Goal: Information Seeking & Learning: Understand process/instructions

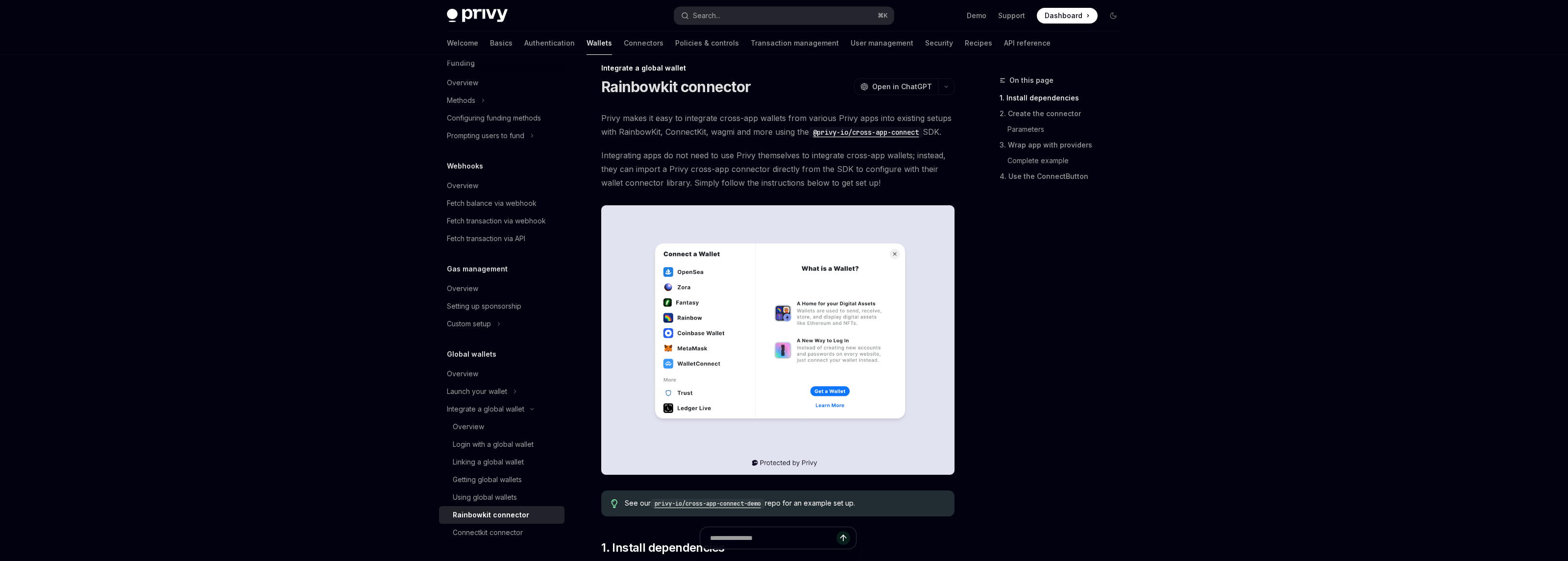
scroll to position [14, 0]
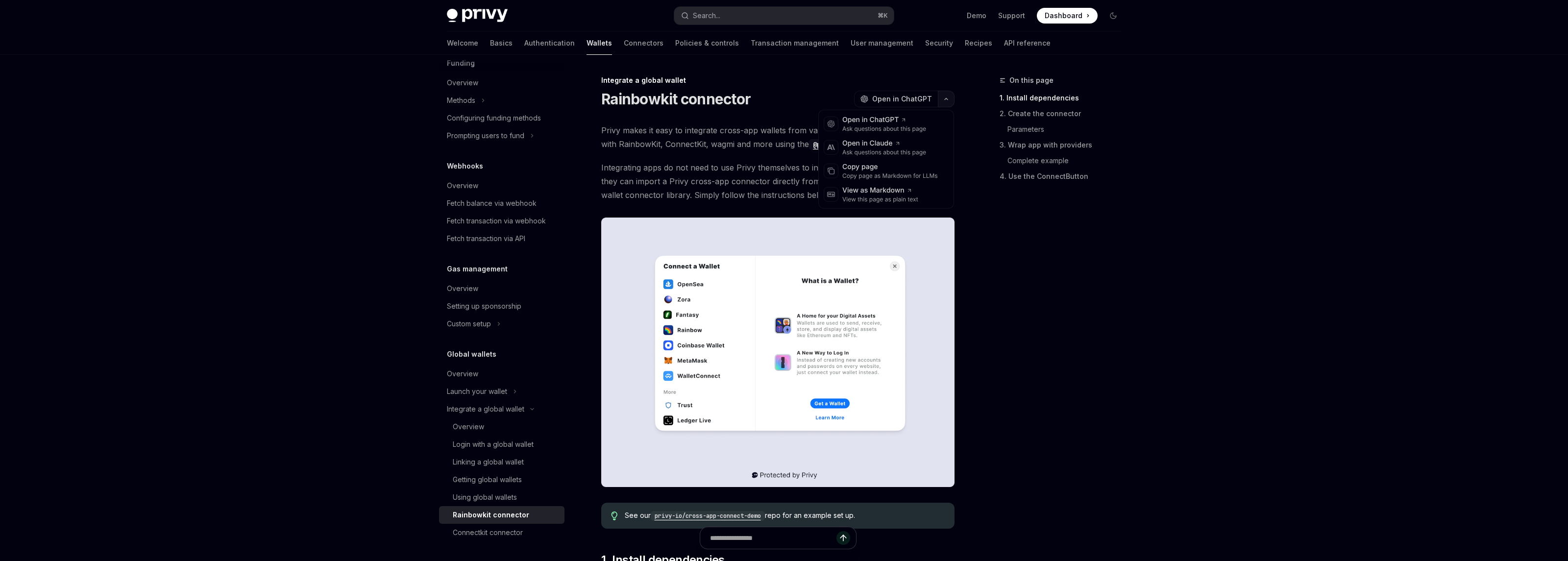
click at [948, 94] on button "button" at bounding box center [946, 99] width 16 height 16
click at [905, 192] on div "View as Markdown" at bounding box center [880, 191] width 76 height 10
click at [950, 100] on button "button" at bounding box center [946, 99] width 16 height 16
click at [878, 174] on div "Copy page as Markdown for LLMs" at bounding box center [890, 176] width 96 height 8
click at [944, 102] on button "button" at bounding box center [946, 99] width 16 height 16
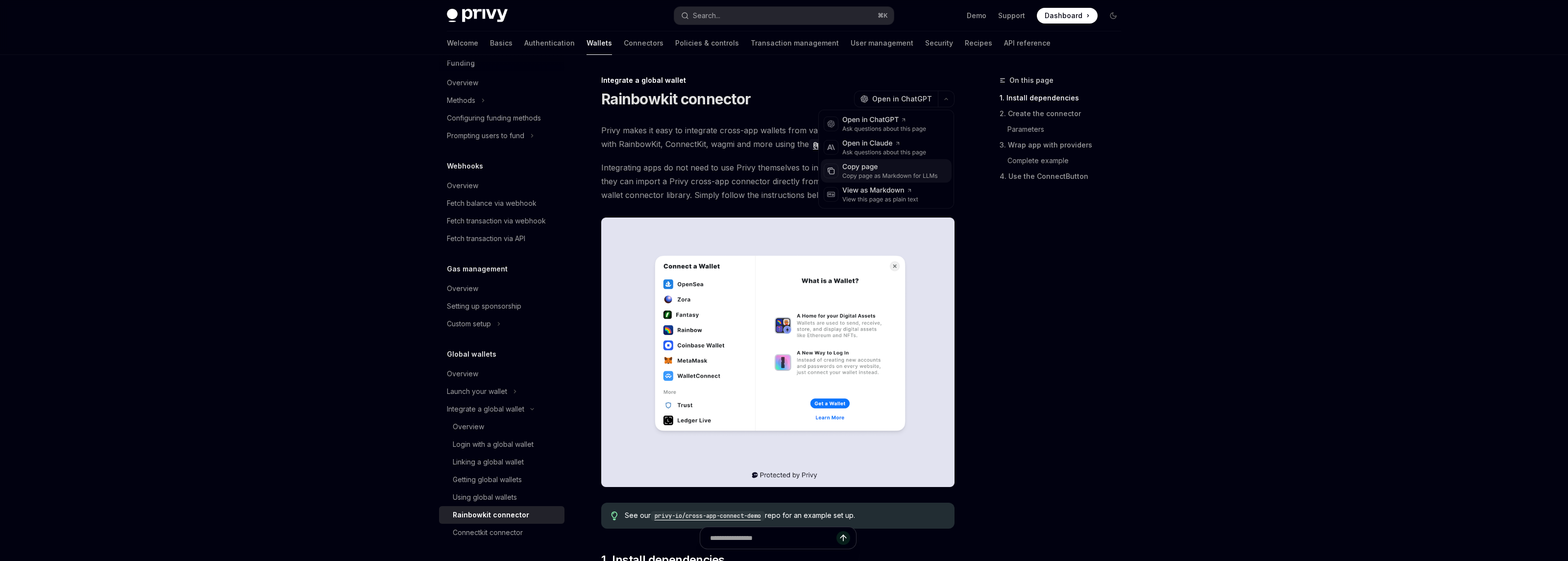
click at [872, 172] on div "Copy page as Markdown for LLMs" at bounding box center [890, 176] width 96 height 8
click at [1069, 260] on div "On this page 1. Install dependencies 2. Create the connector Parameters 3. Wrap…" at bounding box center [1054, 317] width 149 height 487
